Goal: Transaction & Acquisition: Book appointment/travel/reservation

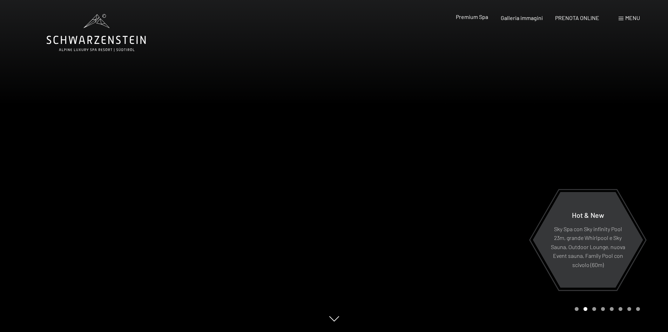
click at [468, 19] on span "Premium Spa" at bounding box center [472, 16] width 32 height 7
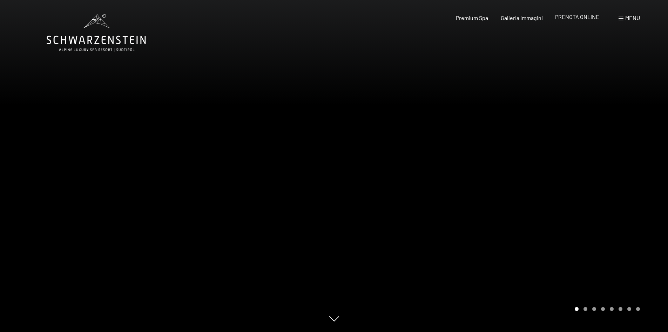
click at [583, 15] on span "PRENOTA ONLINE" at bounding box center [577, 16] width 44 height 7
click at [624, 19] on div "Menu" at bounding box center [629, 18] width 21 height 8
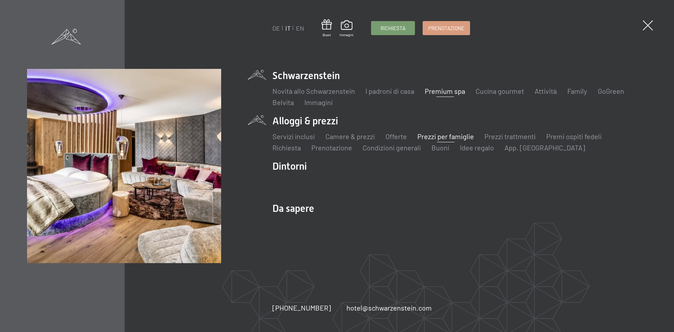
click at [446, 136] on link "Prezzi per famiglie" at bounding box center [445, 136] width 56 height 8
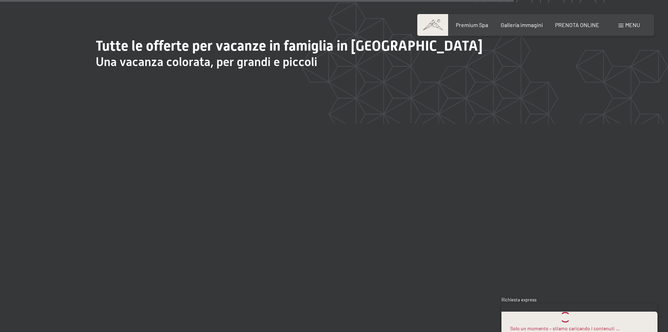
scroll to position [1930, 0]
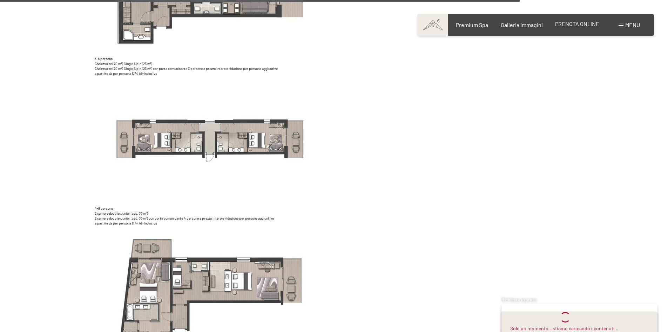
click at [570, 24] on span "PRENOTA ONLINE" at bounding box center [577, 23] width 44 height 7
